Goal: Find contact information: Find contact information

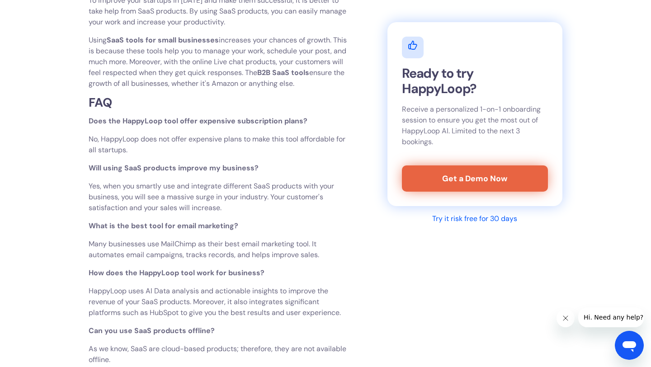
scroll to position [2216, 0]
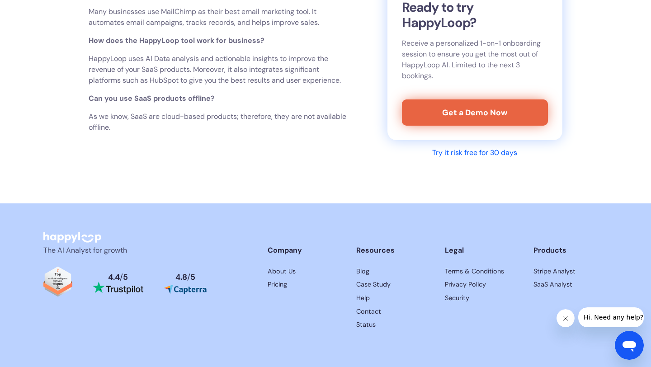
click at [370, 307] on link "Contact" at bounding box center [393, 312] width 74 height 10
click at [374, 307] on link "Contact" at bounding box center [393, 312] width 74 height 10
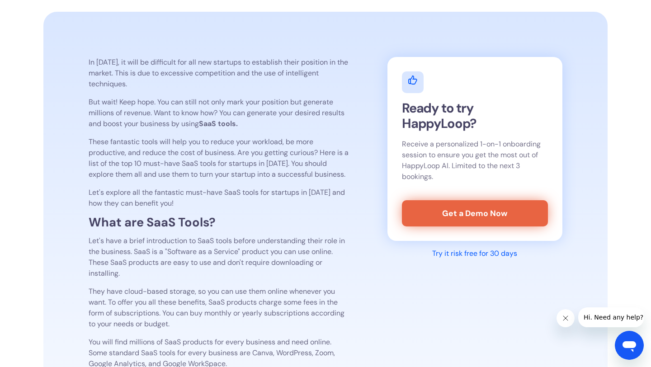
scroll to position [0, 0]
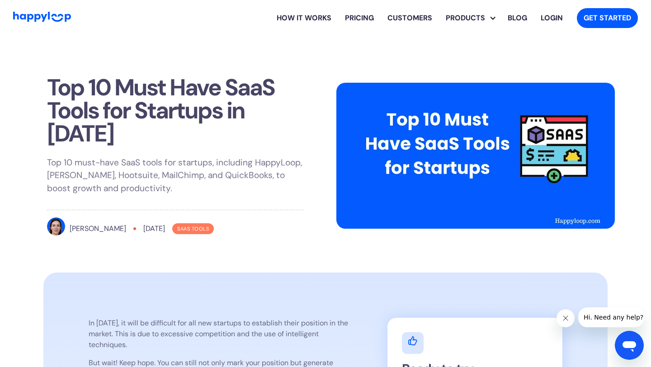
click at [26, 17] on img "Go to Home Page" at bounding box center [42, 17] width 58 height 10
